Goal: Use online tool/utility: Utilize a website feature to perform a specific function

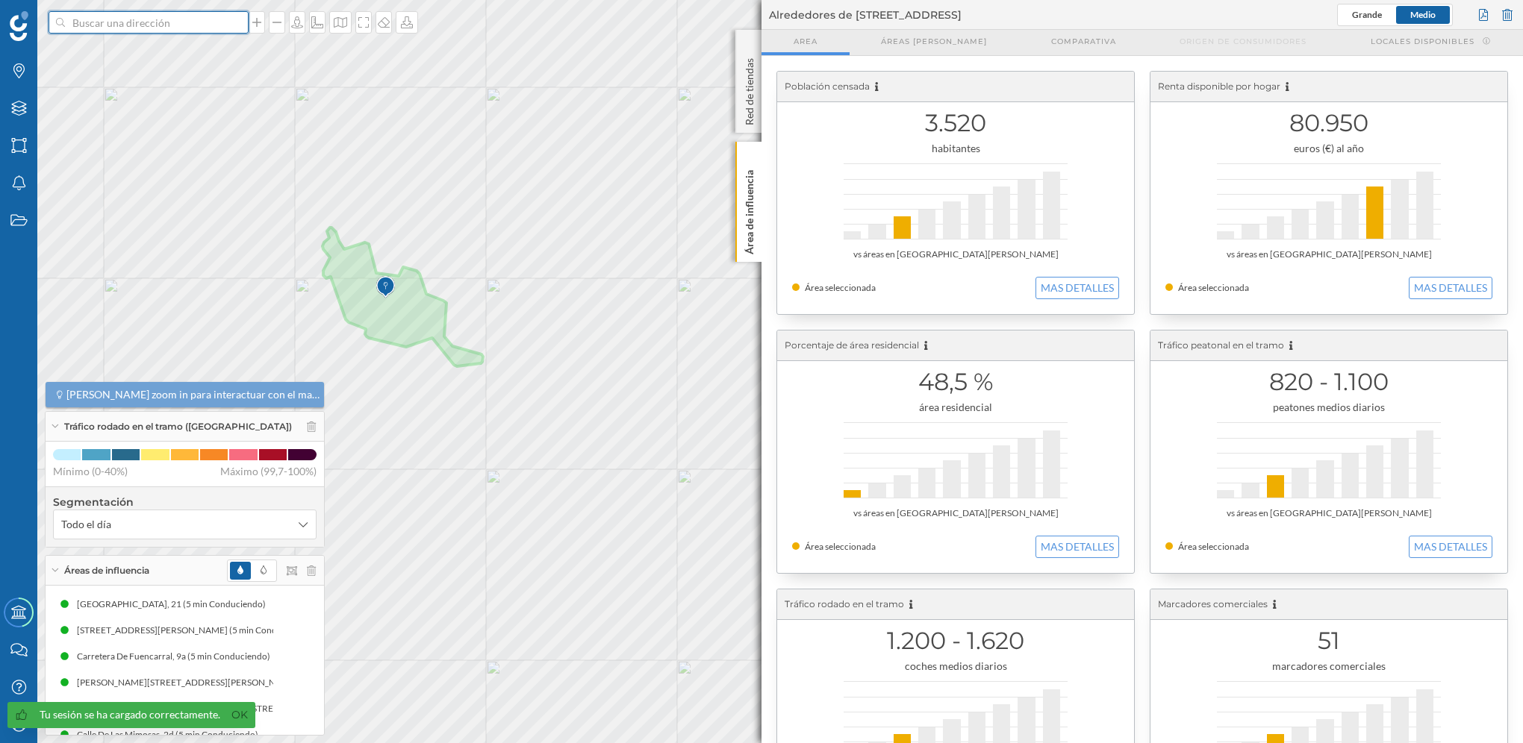
click at [197, 25] on input at bounding box center [148, 22] width 167 height 22
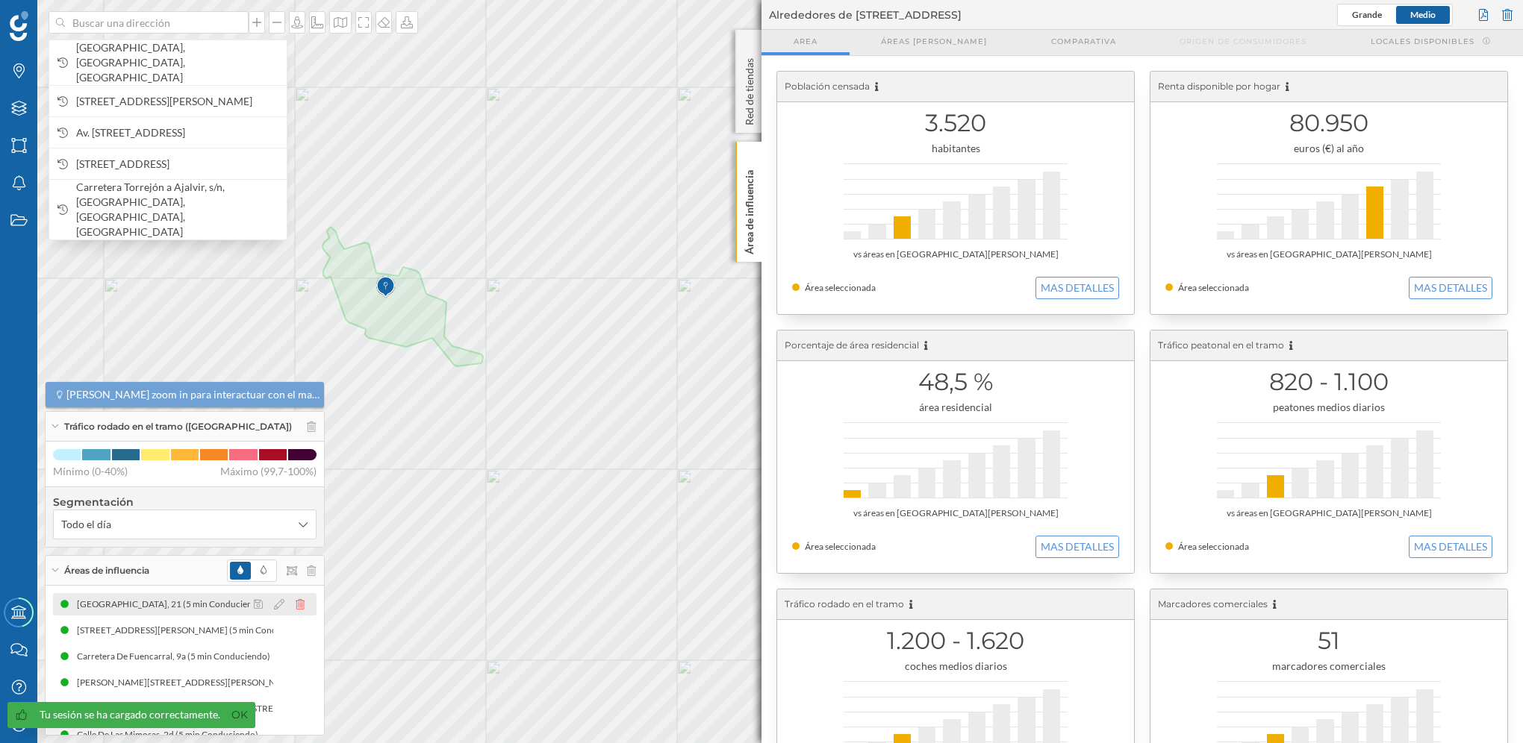
click at [296, 420] on icon at bounding box center [300, 604] width 9 height 10
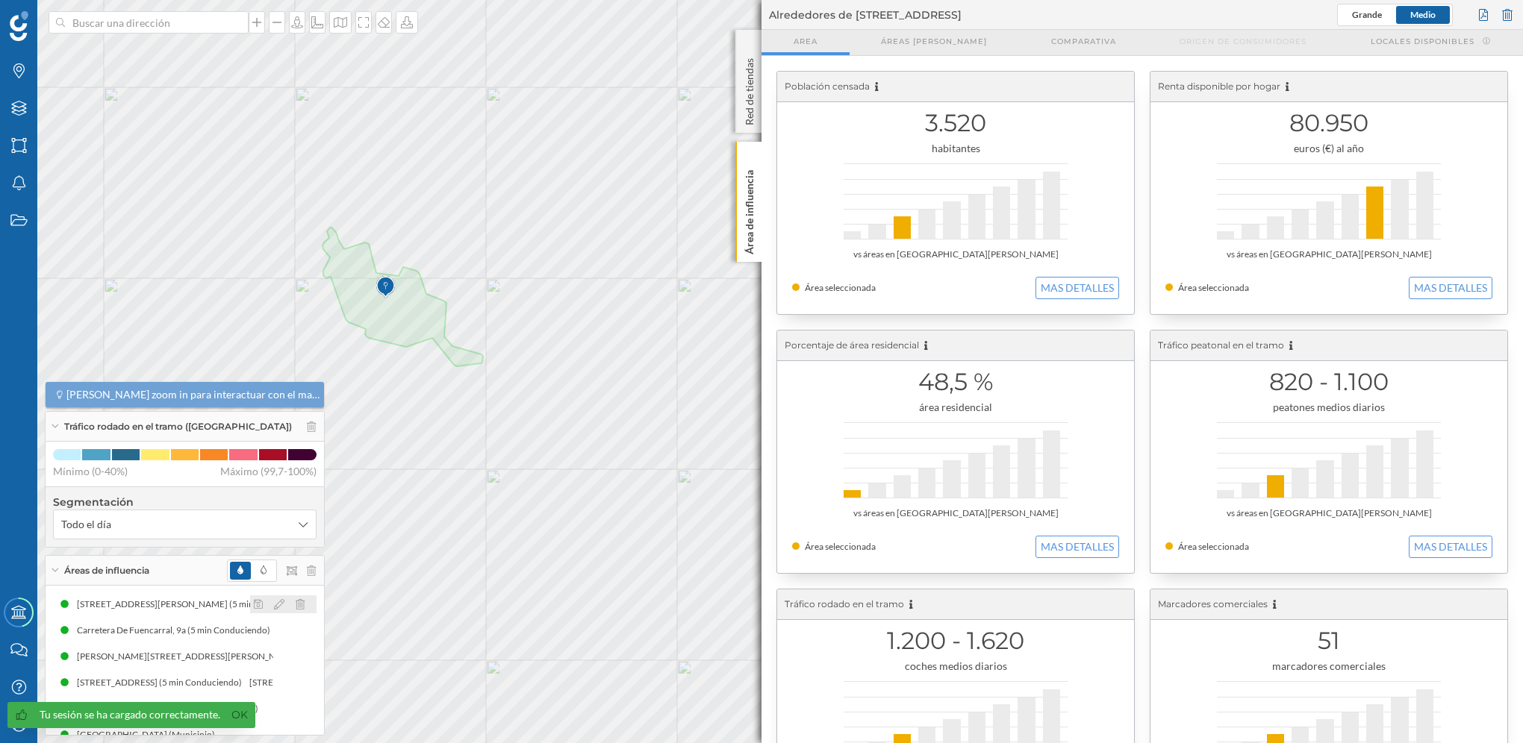
click at [296, 420] on icon at bounding box center [300, 604] width 9 height 10
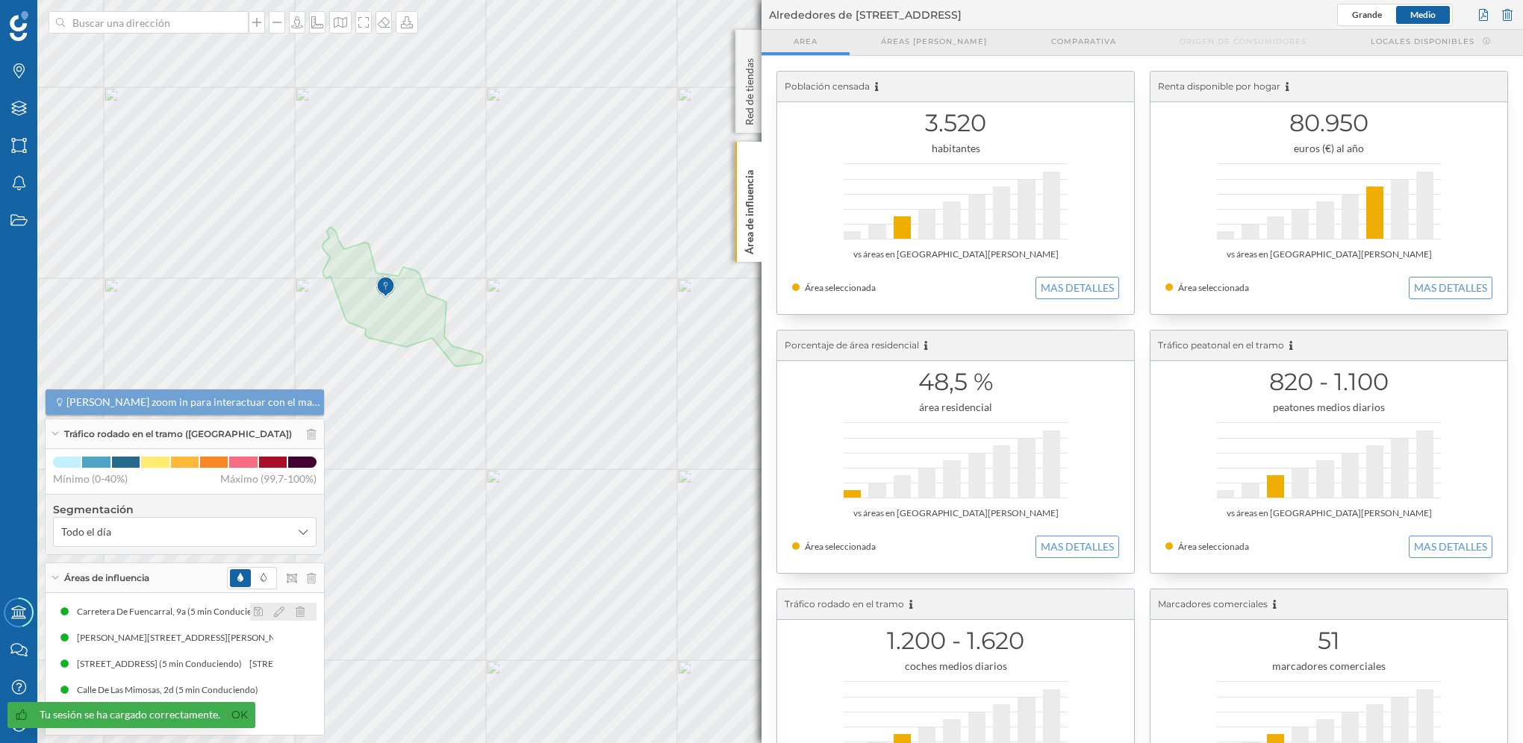
click at [296, 420] on icon at bounding box center [300, 612] width 9 height 10
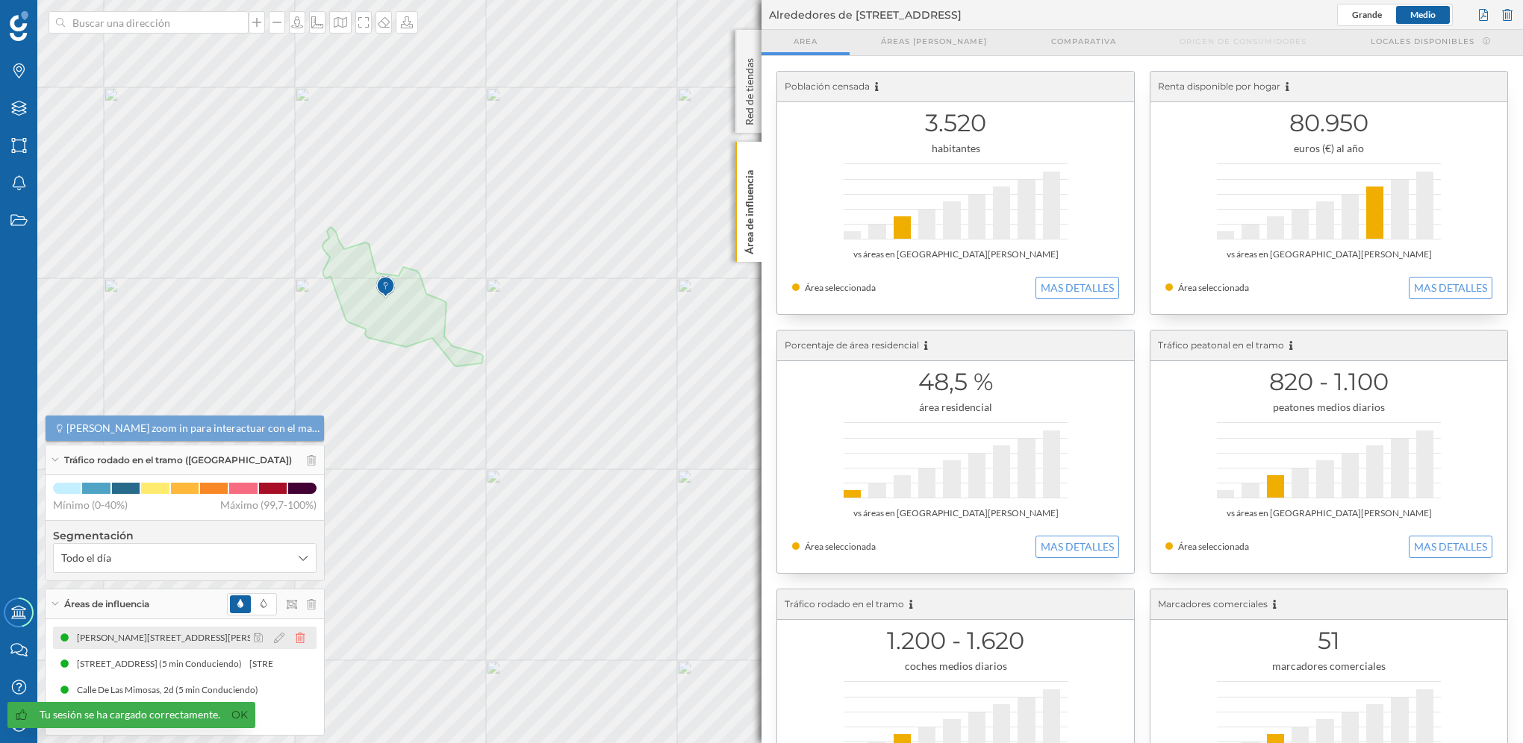
click at [296, 420] on icon at bounding box center [300, 638] width 9 height 10
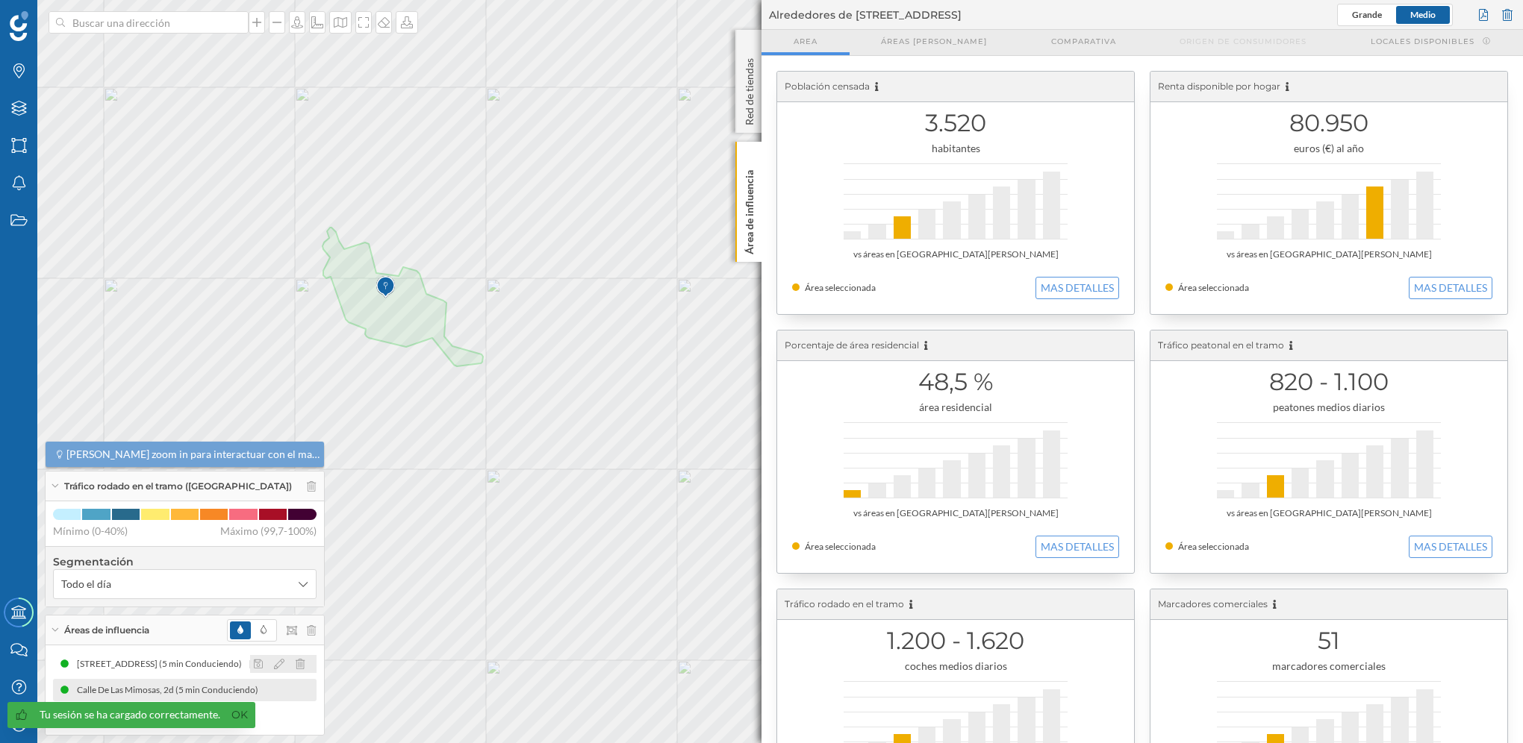
click at [297, 420] on icon at bounding box center [300, 664] width 9 height 10
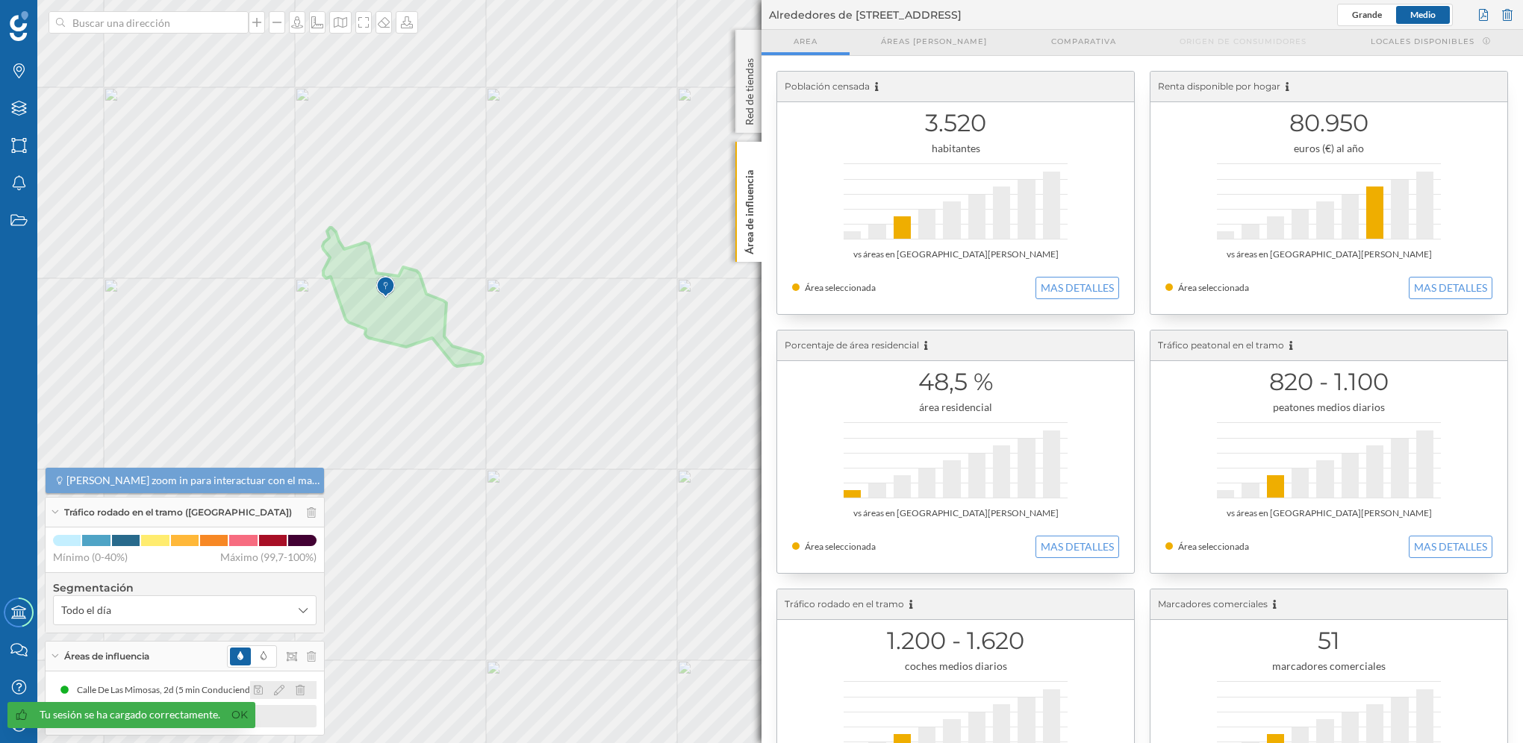
click at [297, 420] on icon at bounding box center [300, 690] width 9 height 10
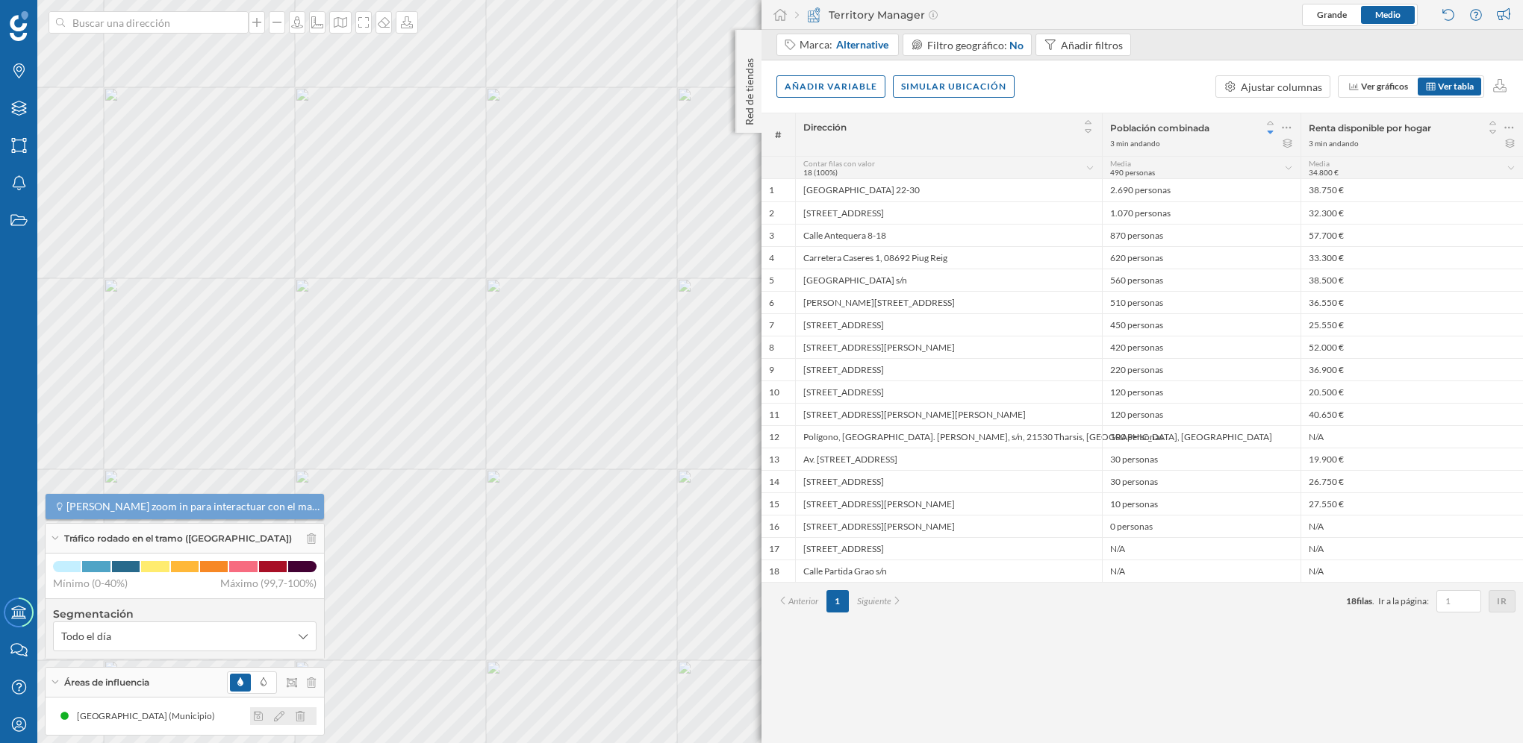
click at [297, 420] on icon at bounding box center [300, 716] width 9 height 10
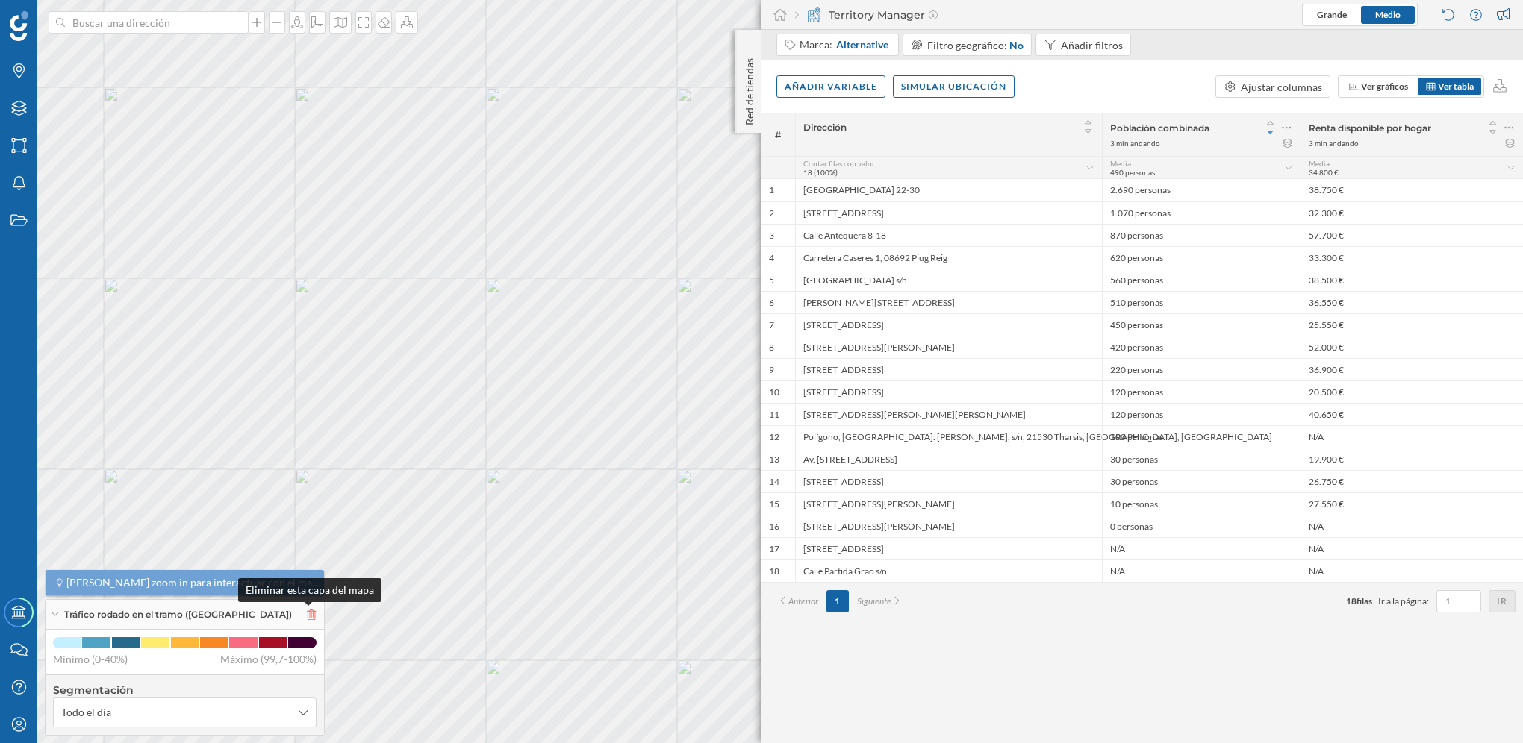
click at [310, 420] on icon at bounding box center [311, 615] width 9 height 10
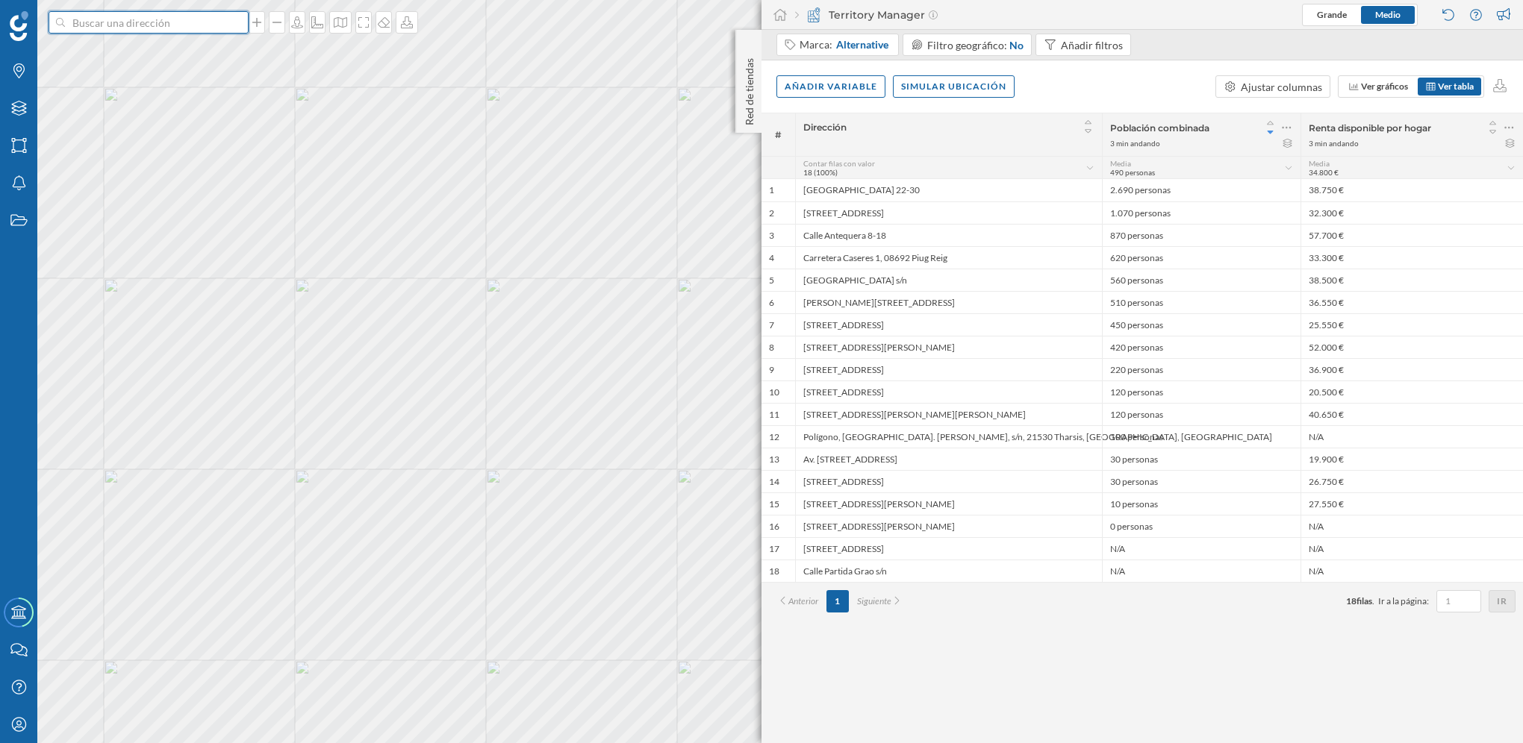
click at [133, 30] on input at bounding box center [148, 22] width 167 height 22
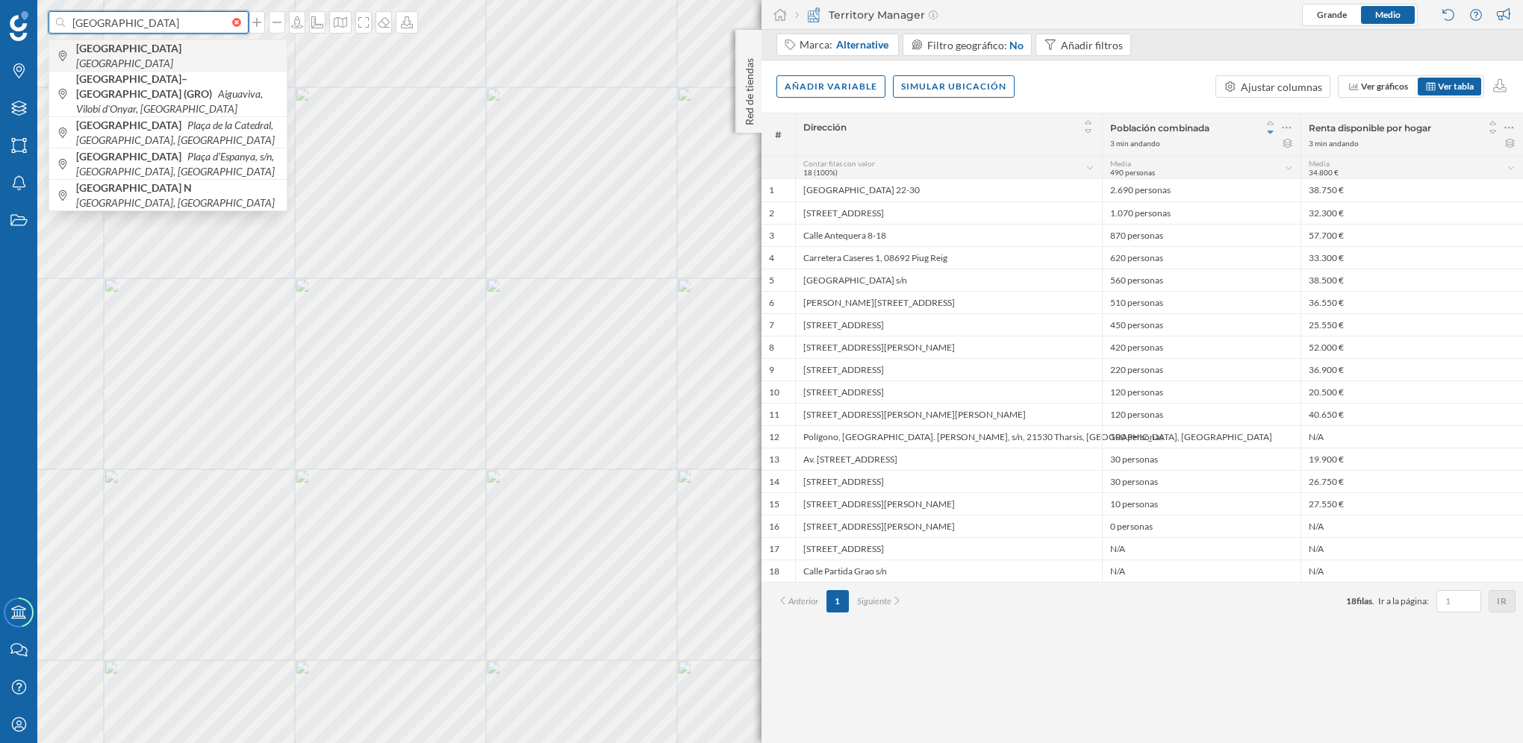
type input "[GEOGRAPHIC_DATA]"
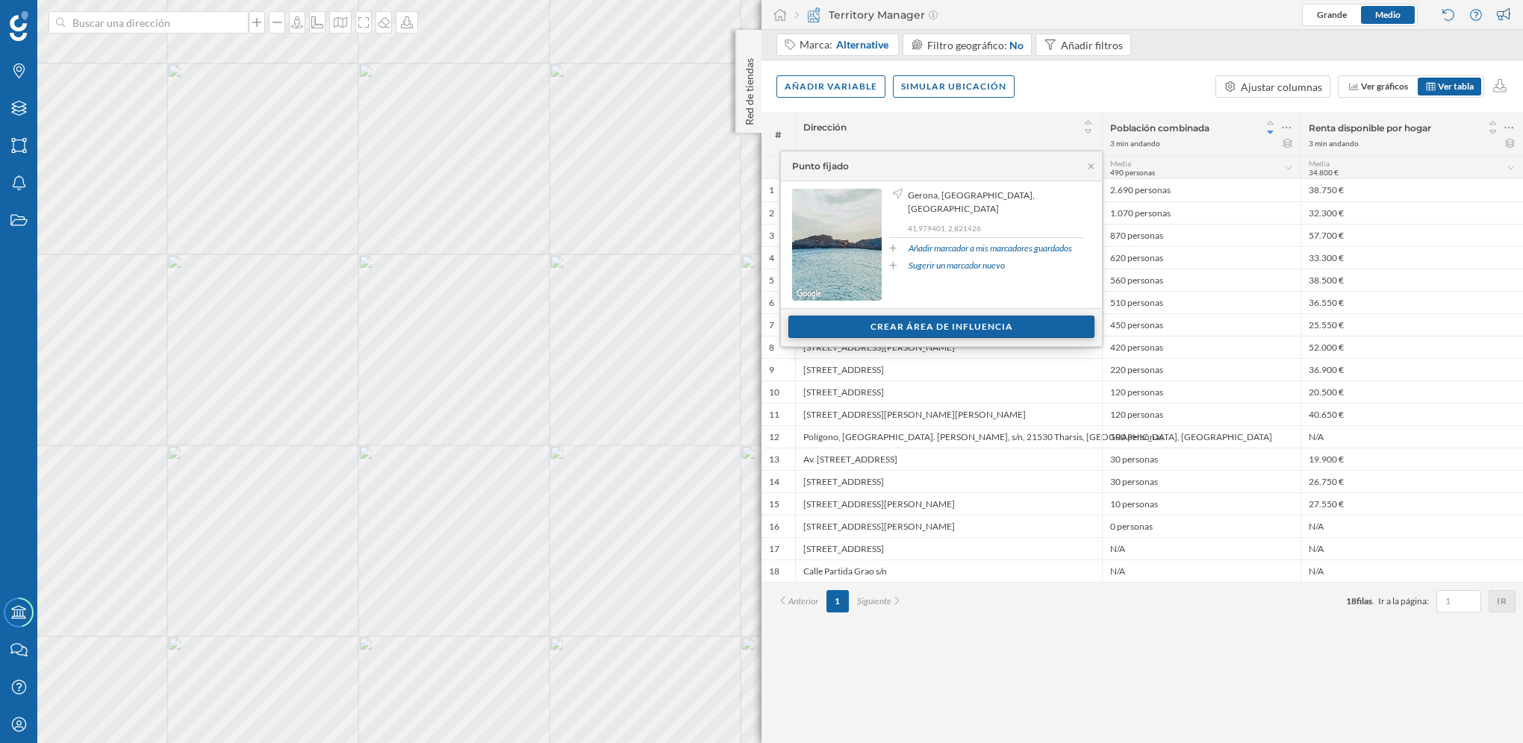
click at [949, 324] on div "Crear área de influencia" at bounding box center [941, 327] width 306 height 22
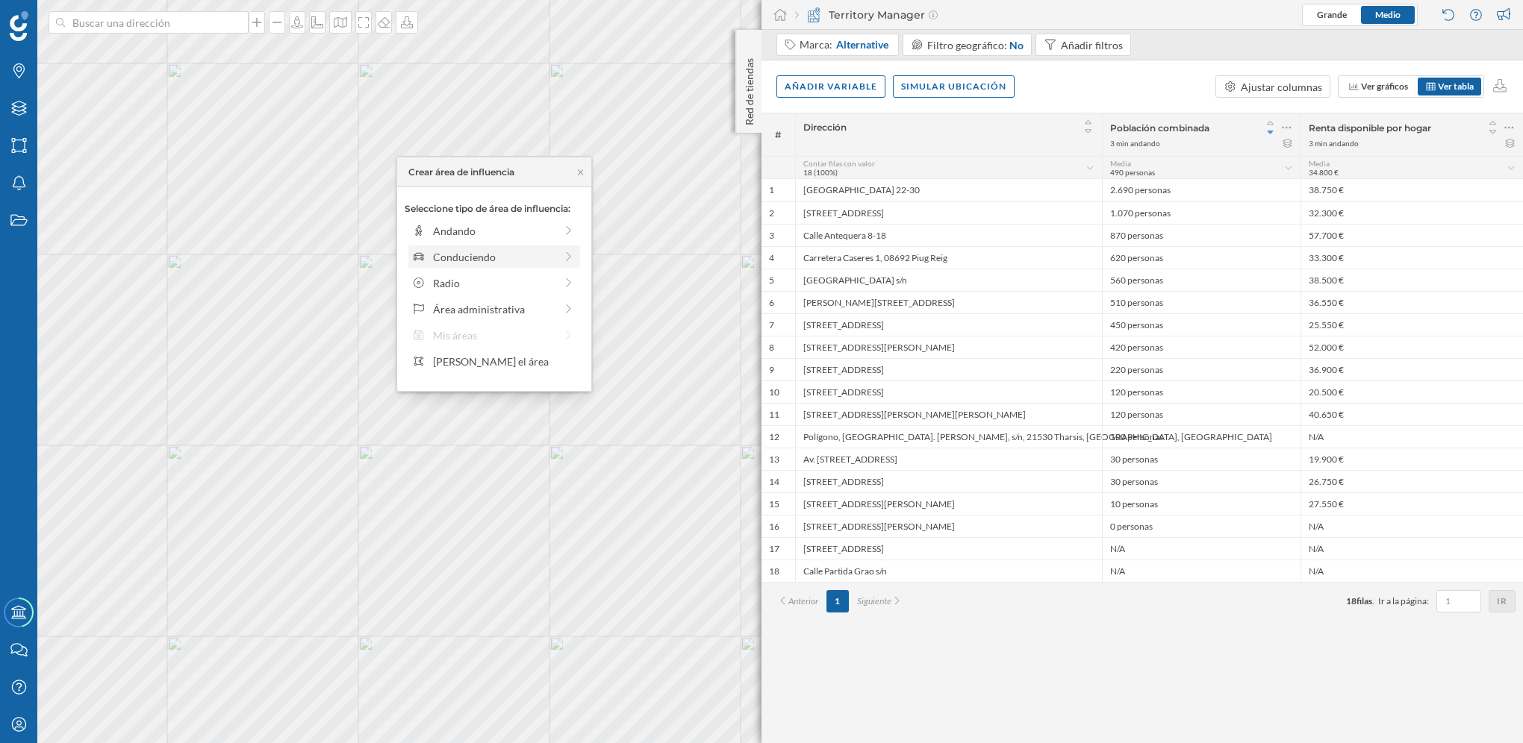
click at [557, 263] on div "Conduciendo" at bounding box center [493, 257] width 163 height 16
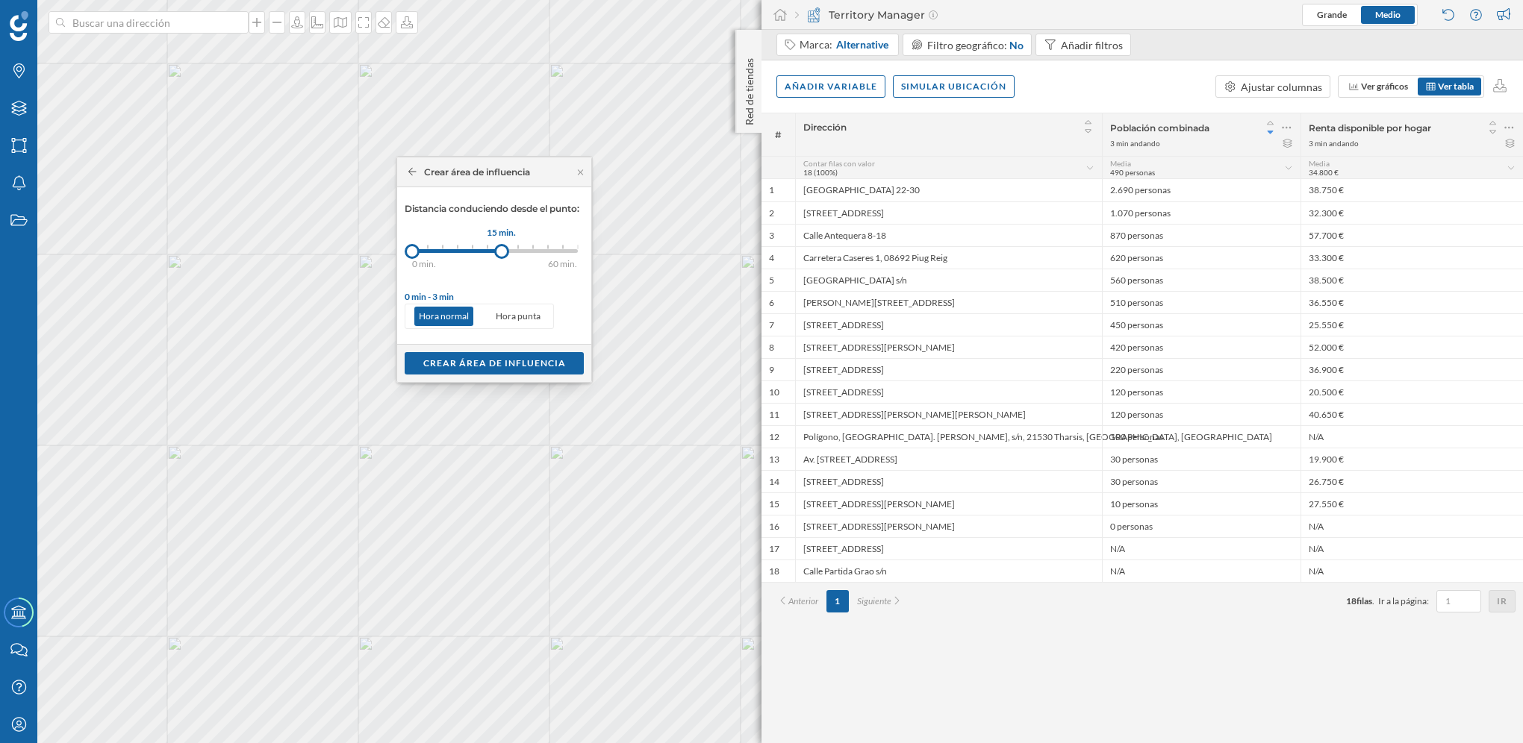
drag, startPoint x: 430, startPoint y: 254, endPoint x: 502, endPoint y: 252, distance: 71.7
click at [502, 252] on div at bounding box center [501, 251] width 15 height 15
click at [552, 362] on div "Crear área de influencia" at bounding box center [494, 363] width 179 height 22
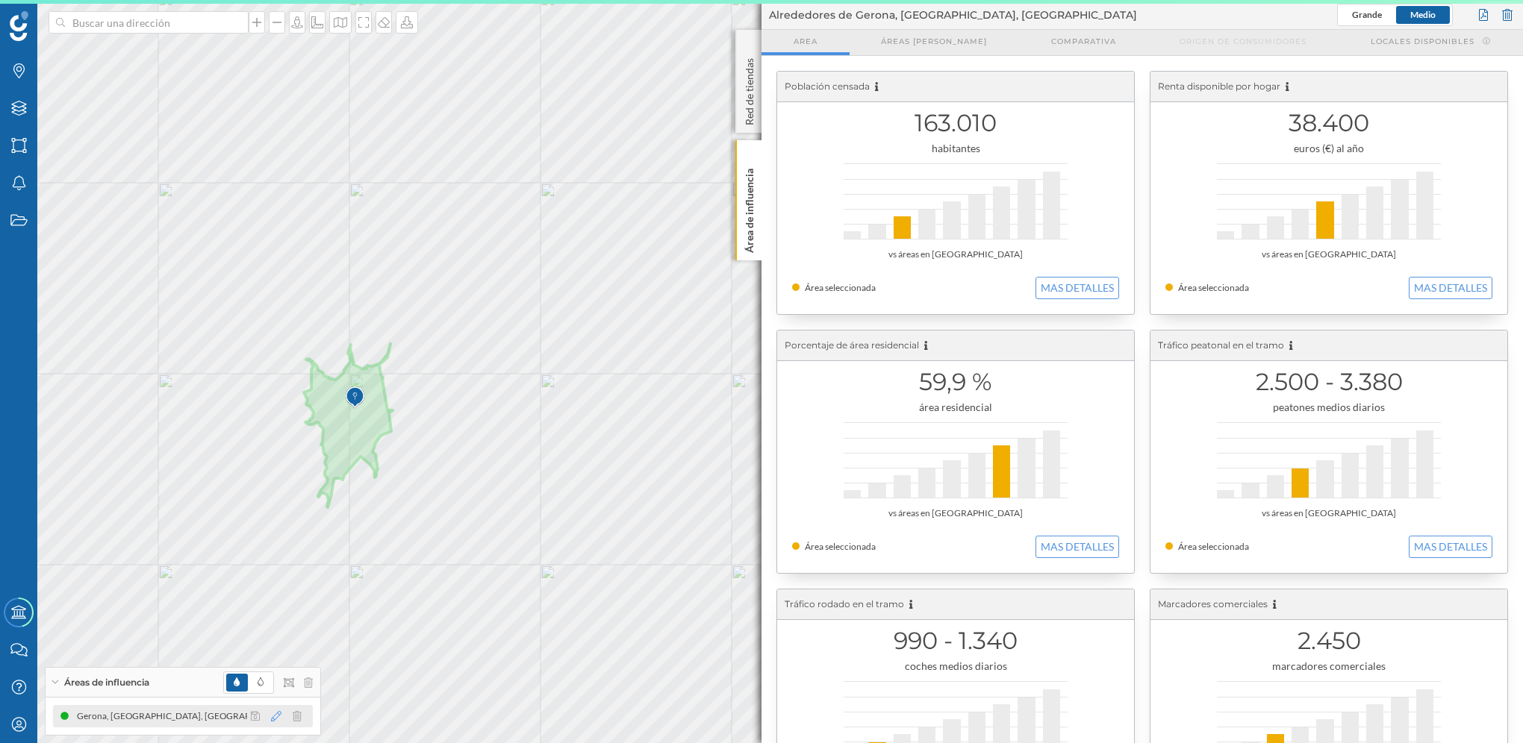
click at [275, 420] on icon at bounding box center [276, 716] width 10 height 10
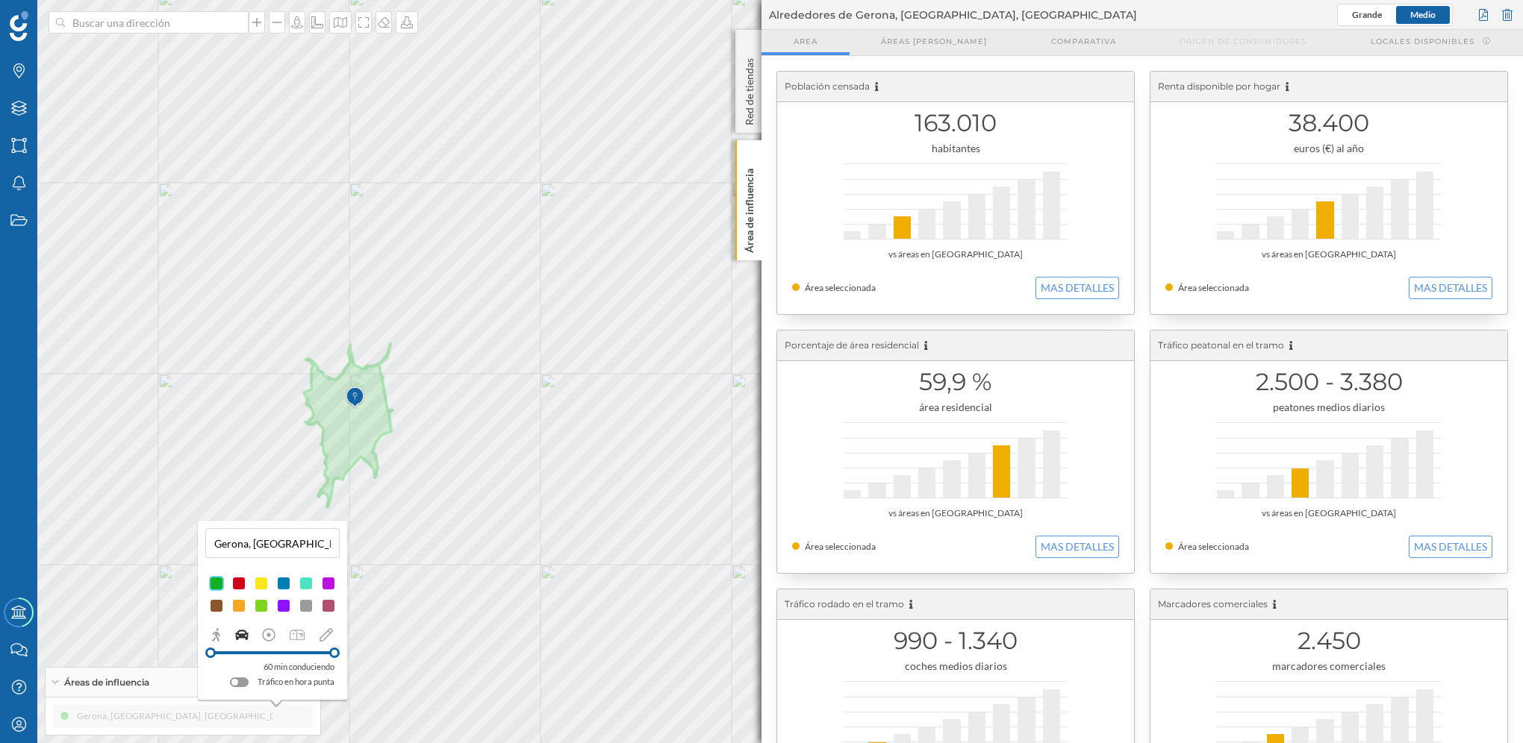
click at [370, 420] on div "Marcas Capas Áreas Notificaciones Estados Academy Contacta con nosotros Centro …" at bounding box center [761, 371] width 1523 height 743
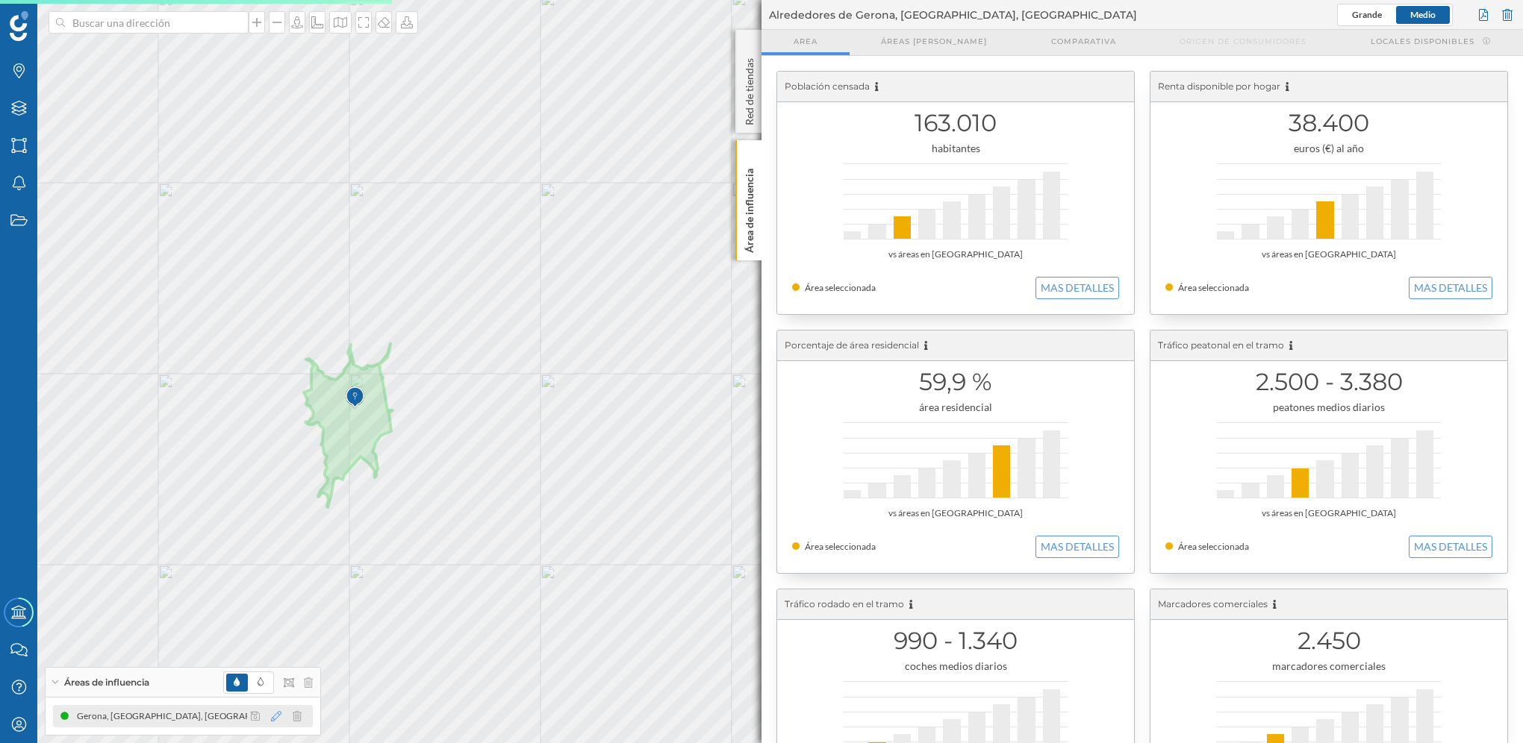
click at [272, 420] on icon at bounding box center [276, 716] width 10 height 10
